Goal: Check status: Check status

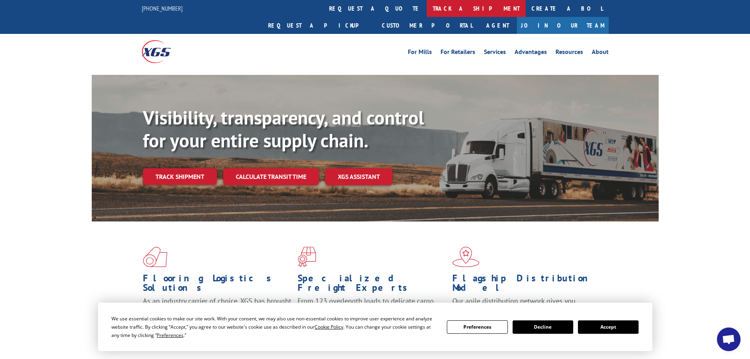
click at [427, 13] on link "track a shipment" at bounding box center [476, 8] width 99 height 17
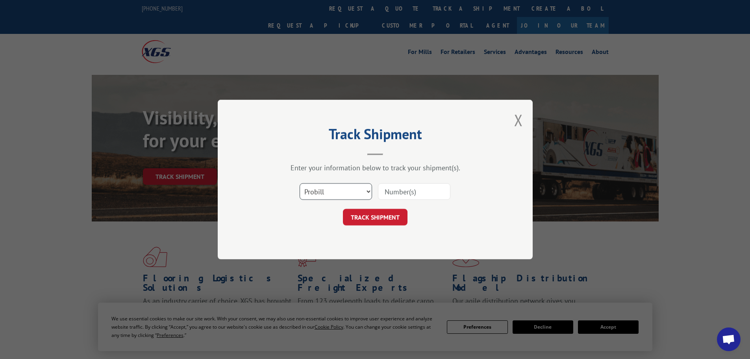
click at [321, 197] on select "Select category... Probill BOL PO" at bounding box center [336, 191] width 72 height 17
select select "po"
click at [300, 183] on select "Select category... Probill BOL PO" at bounding box center [336, 191] width 72 height 17
click at [406, 194] on input at bounding box center [414, 191] width 72 height 17
paste input "15530818"
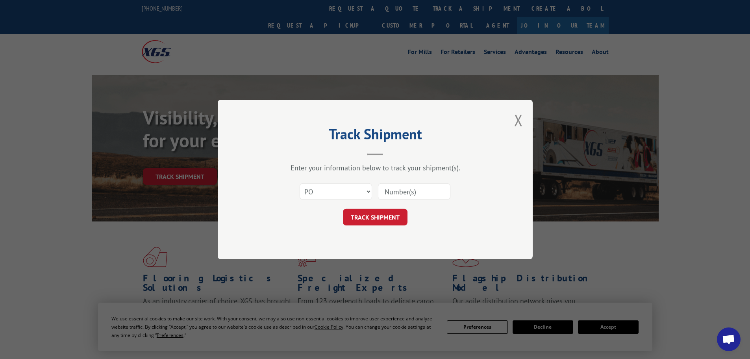
type input "15530818"
click button "TRACK SHIPMENT" at bounding box center [375, 217] width 65 height 17
